Goal: Task Accomplishment & Management: Manage account settings

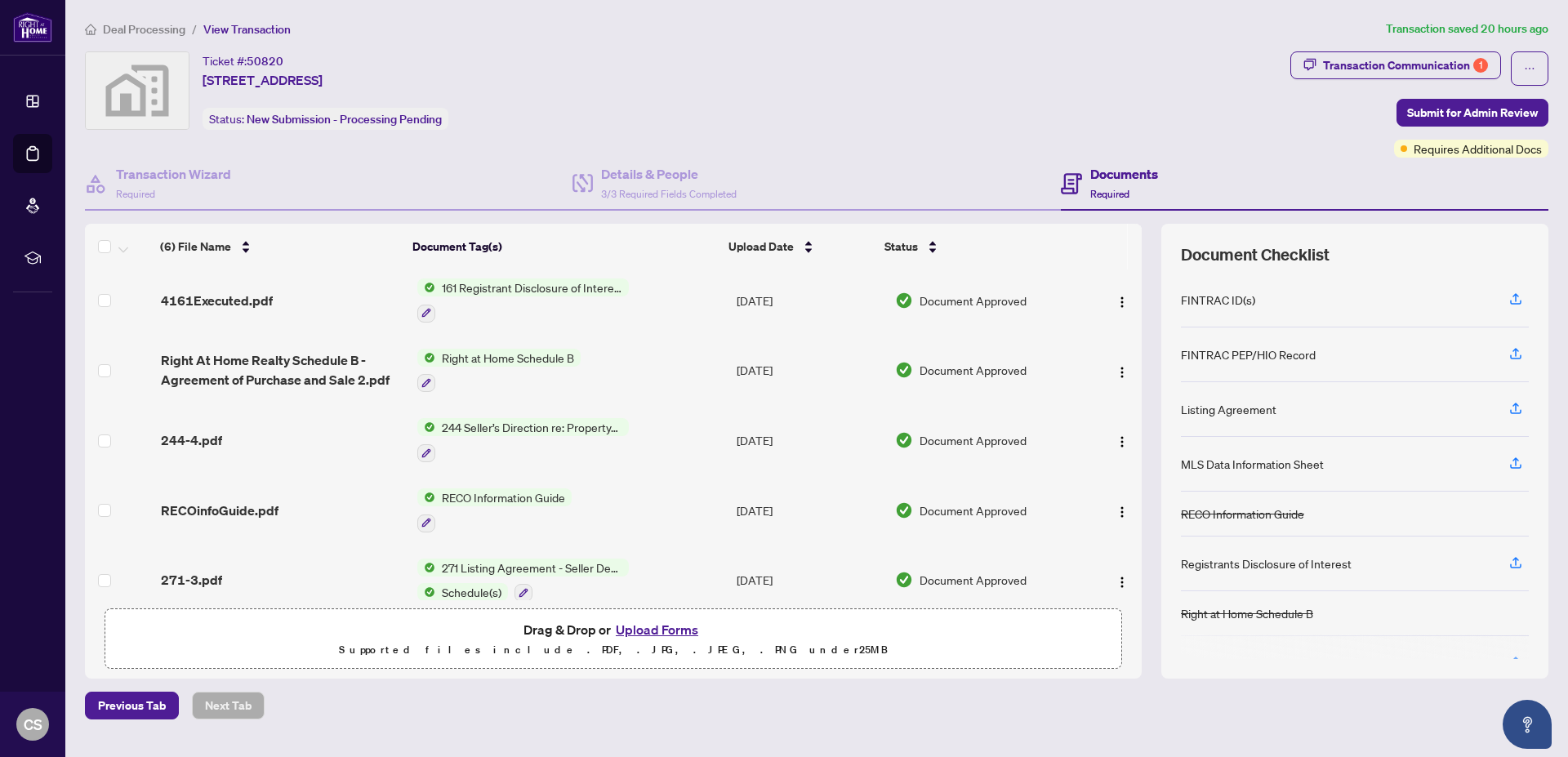
scroll to position [102, 0]
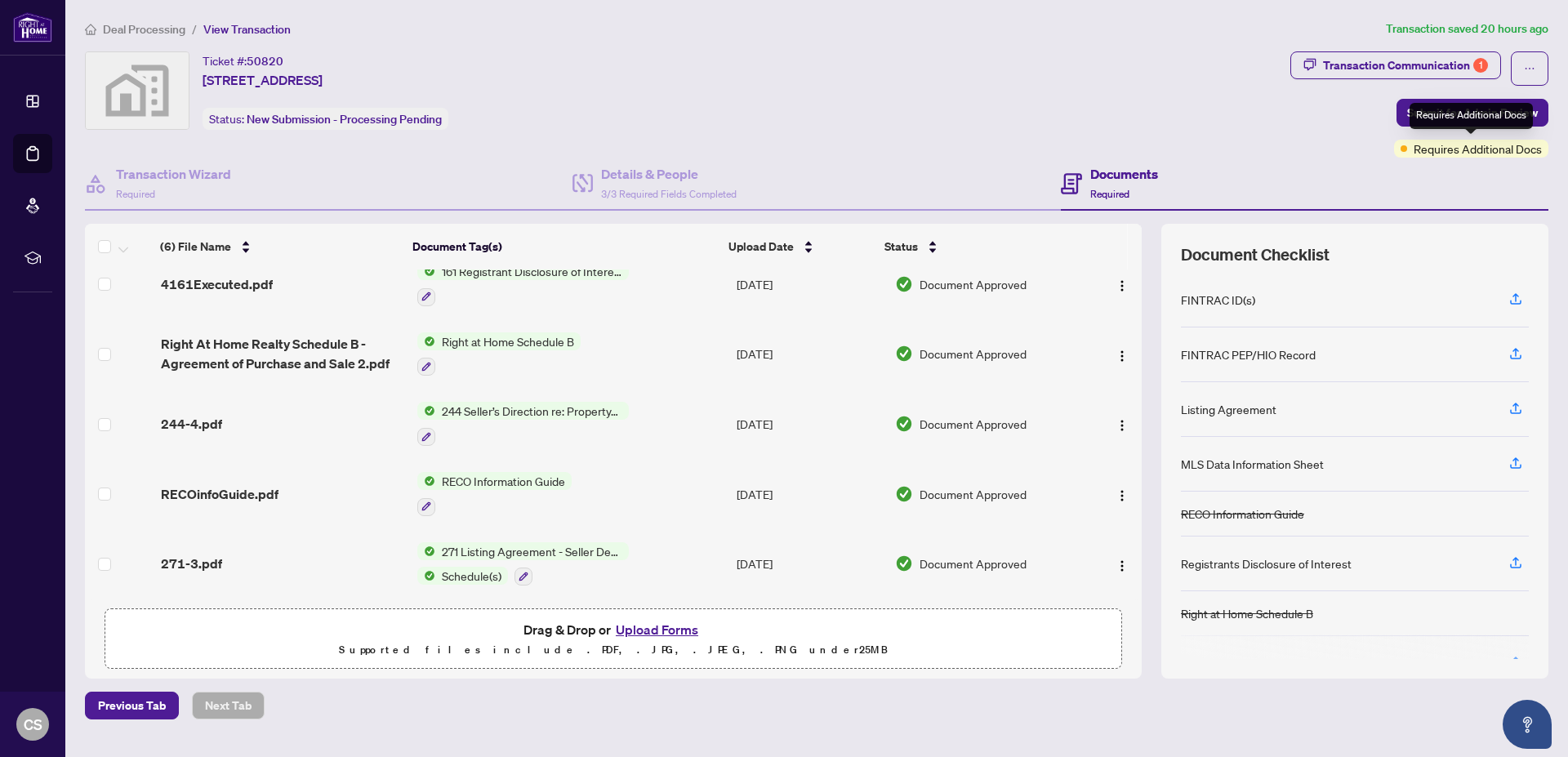
click at [1459, 146] on span "Requires Additional Docs" at bounding box center [1478, 148] width 129 height 18
click at [1433, 179] on div "Documents Required" at bounding box center [1305, 184] width 488 height 53
click at [1395, 58] on div "Transaction Communication 1" at bounding box center [1406, 65] width 165 height 26
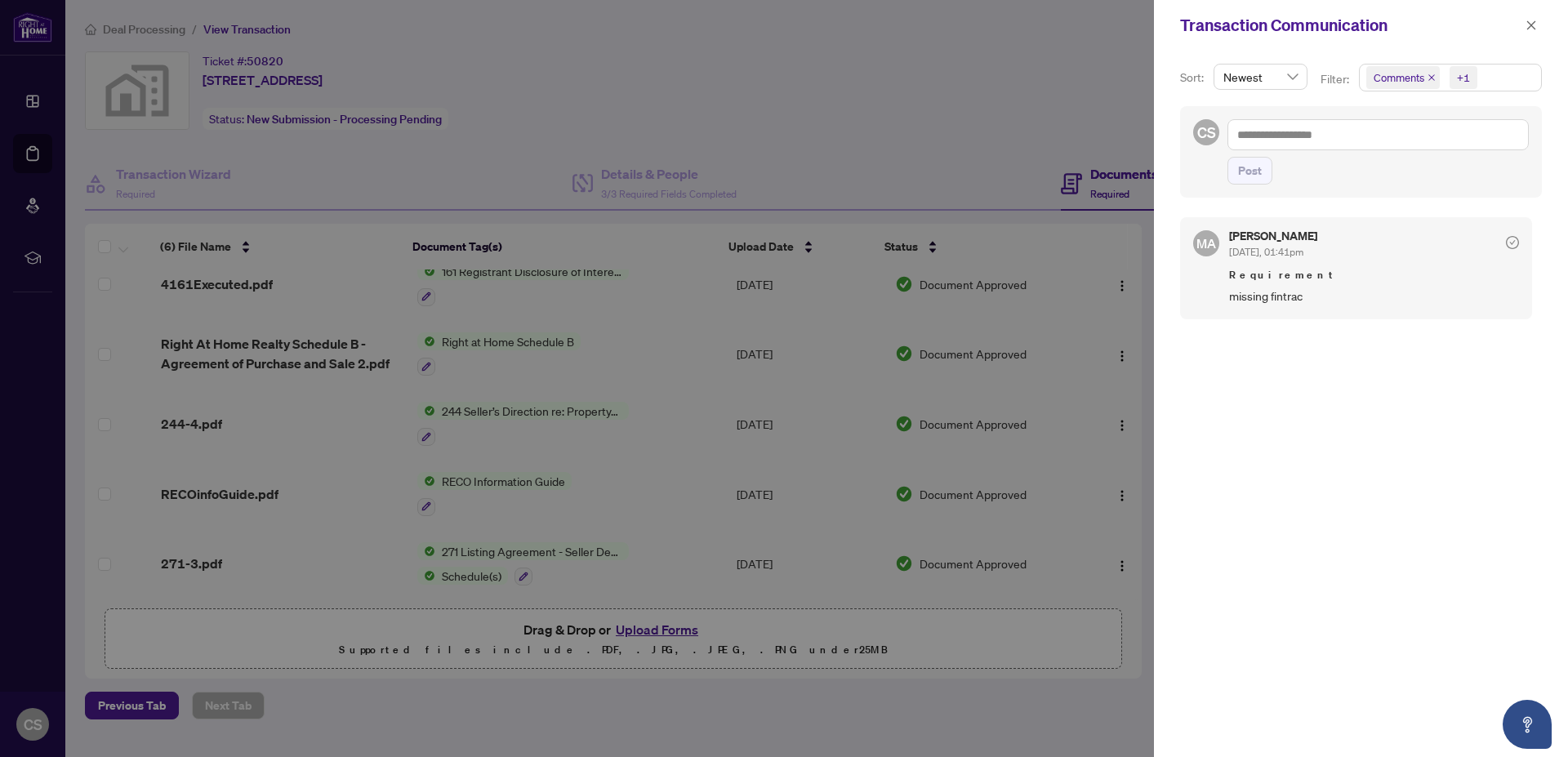
click at [952, 91] on div at bounding box center [784, 378] width 1568 height 757
click at [926, 117] on div at bounding box center [784, 378] width 1568 height 757
click at [1533, 22] on icon "close" at bounding box center [1531, 25] width 11 height 11
